Goal: Transaction & Acquisition: Purchase product/service

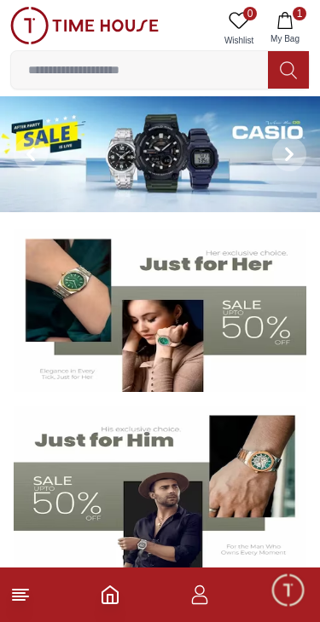
click at [296, 27] on button "1 My Bag" at bounding box center [284, 28] width 49 height 43
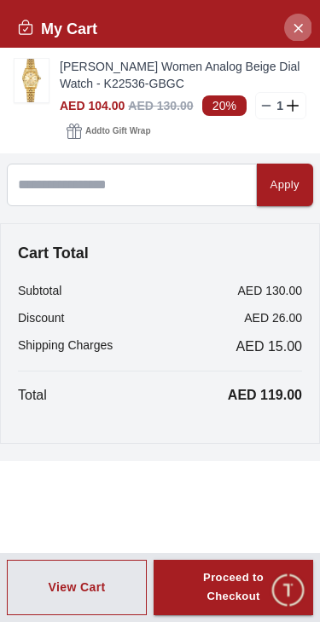
click at [305, 32] on button "Close Account" at bounding box center [297, 27] width 27 height 27
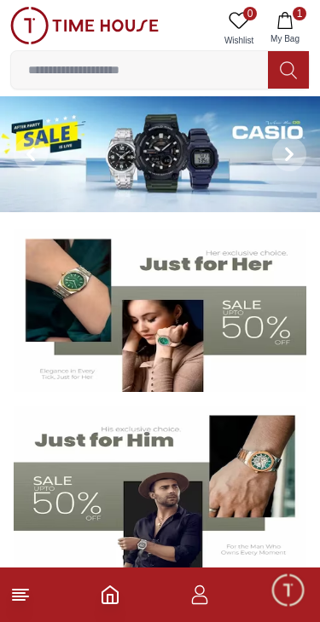
click at [132, 176] on img at bounding box center [160, 154] width 320 height 116
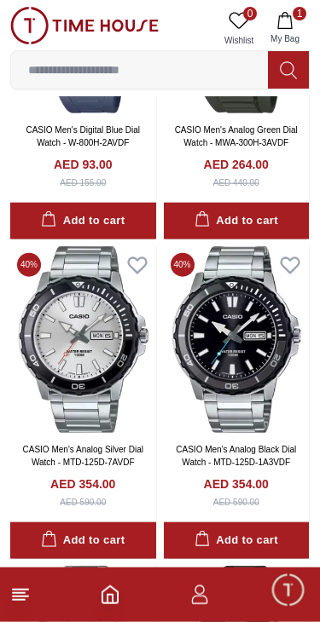
scroll to position [699, 0]
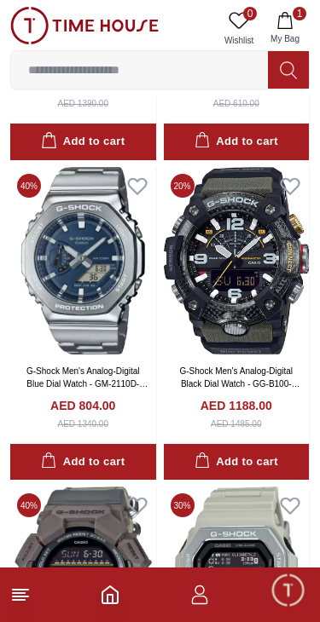
click at [59, 66] on input at bounding box center [139, 70] width 257 height 34
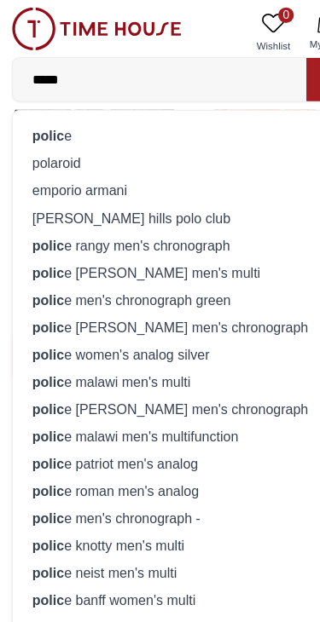
type input "*****"
click at [58, 121] on div "polic e" at bounding box center [159, 119] width 277 height 24
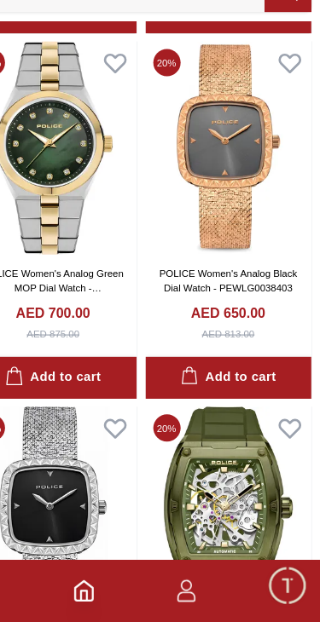
scroll to position [2624, 0]
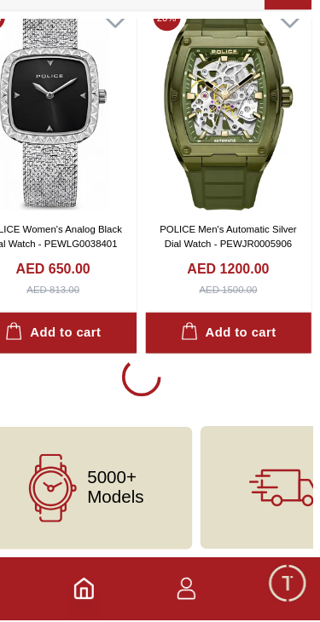
scroll to position [2976, 0]
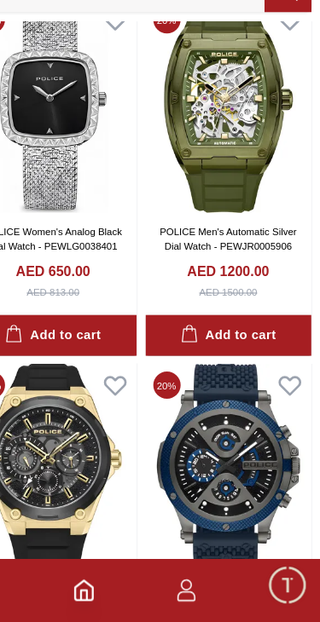
click at [165, 354] on button "Add to cart" at bounding box center [237, 372] width 146 height 37
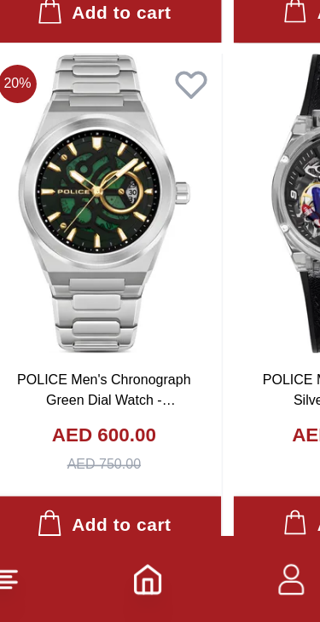
scroll to position [4071, 0]
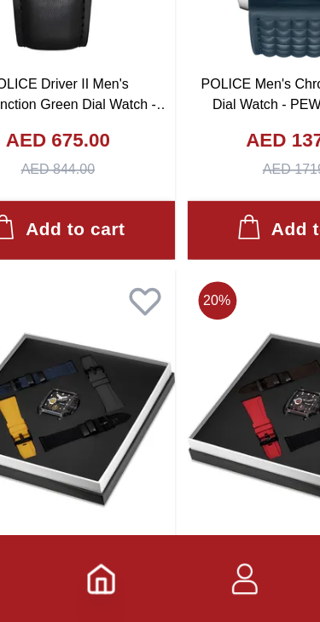
scroll to position [6167, 0]
